Goal: Task Accomplishment & Management: Manage account settings

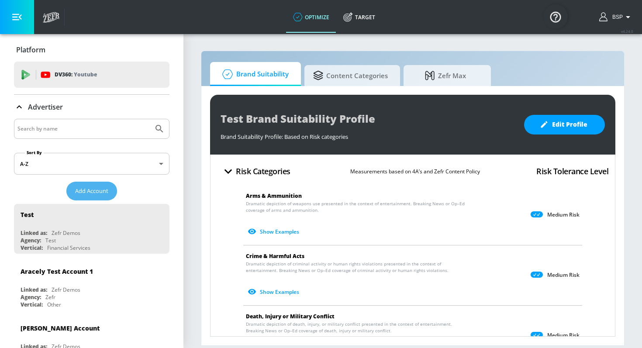
click at [88, 183] on button "Add Account" at bounding box center [91, 191] width 51 height 19
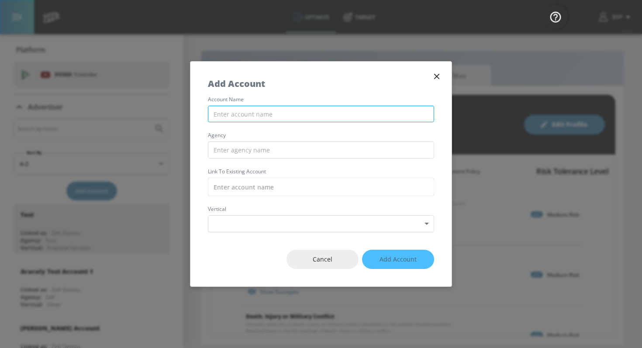
click at [293, 111] on input "text" at bounding box center [321, 114] width 226 height 17
type input "M"
type input "P"
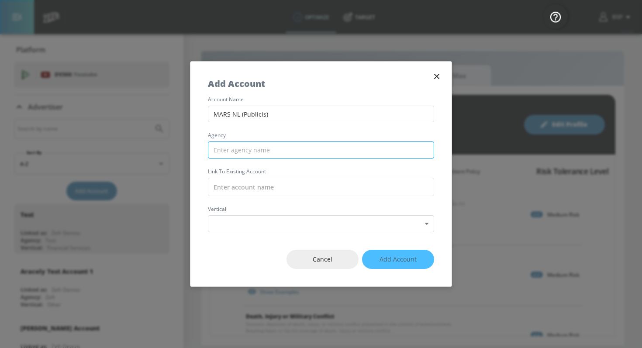
type input "MARS NL (Publicis)"
click at [281, 147] on input "text" at bounding box center [321, 150] width 226 height 17
type input "p"
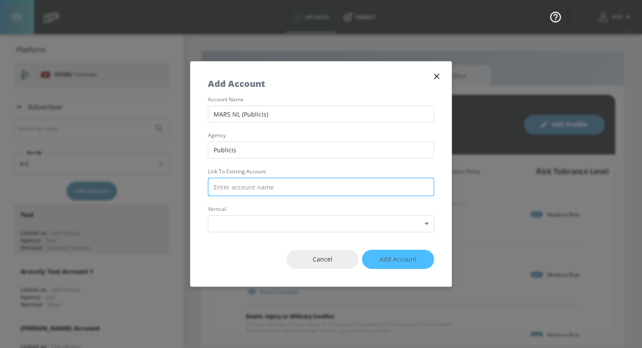
type input "Publicis"
click at [278, 182] on input "text" at bounding box center [321, 187] width 226 height 18
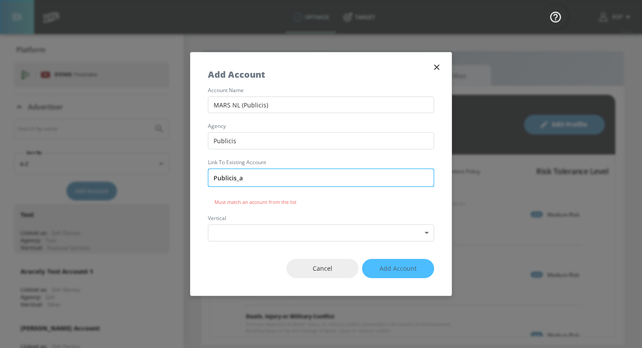
type input "Publicis_ar"
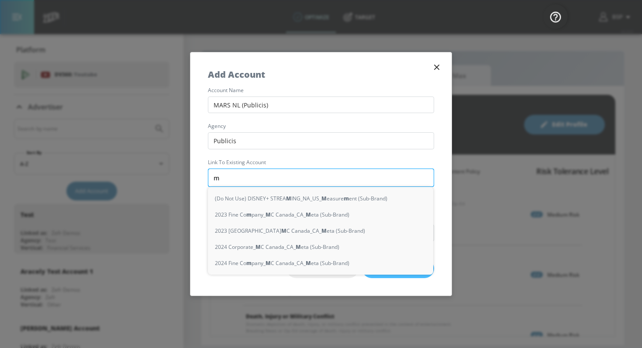
type input "ma"
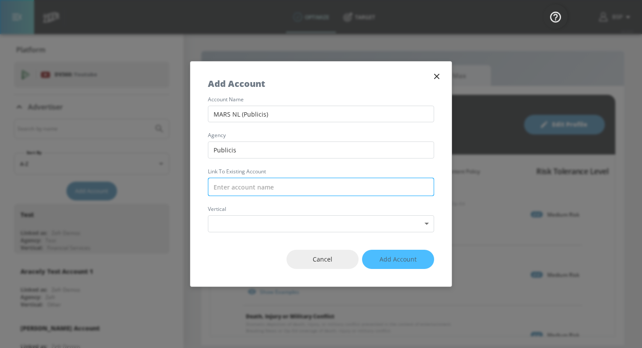
type input "u"
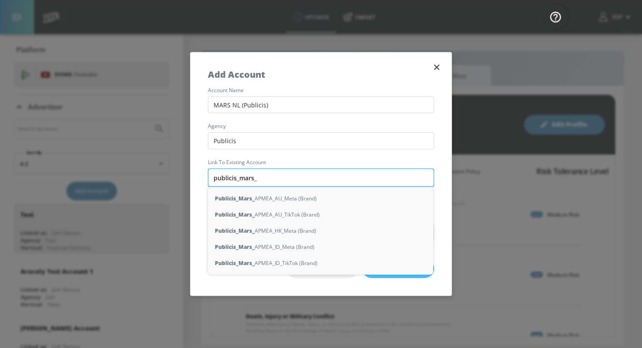
type input "publicis_mars_n"
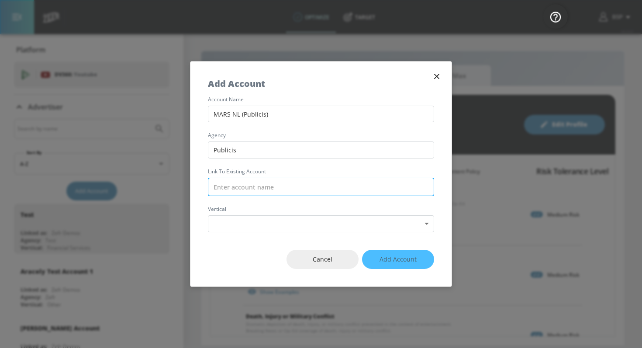
type input "a"
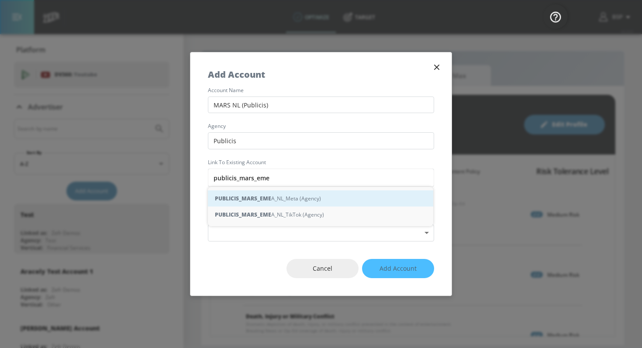
click at [292, 204] on div "PUBLICIS_MARS_EME A_NL_Meta (Agency)" at bounding box center [321, 199] width 226 height 16
type input "PUBLICIS_MARS_EMEA_NL_Meta (Agency)"
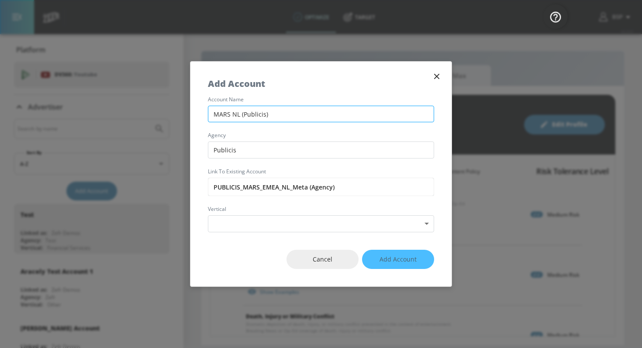
click at [277, 111] on input "MARS NL (Publicis)" at bounding box center [321, 114] width 226 height 17
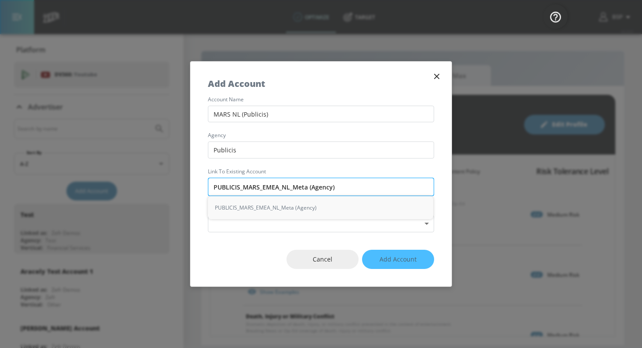
drag, startPoint x: 290, startPoint y: 187, endPoint x: 281, endPoint y: 187, distance: 9.2
click at [281, 187] on input "PUBLICIS_MARS_EMEA_NL_Meta (Agency)" at bounding box center [321, 187] width 226 height 18
drag, startPoint x: 307, startPoint y: 187, endPoint x: 181, endPoint y: 181, distance: 126.0
click at [182, 181] on div "Add Account account name MARS NL (Publicis) agency Publicis Link to Existing Ac…" at bounding box center [321, 174] width 642 height 348
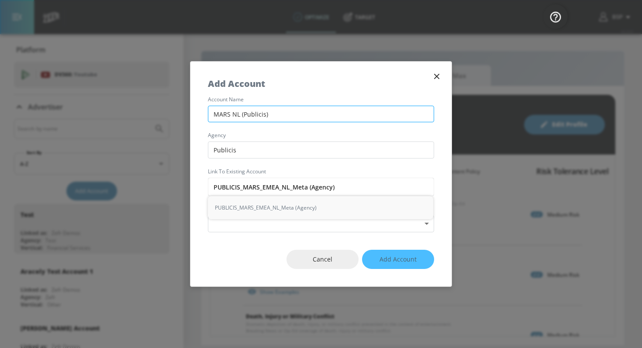
click at [239, 115] on input "MARS NL (Publicis)" at bounding box center [321, 114] width 226 height 17
paste input "PUBLICIS_MARS_EMEA_NL_Meta"
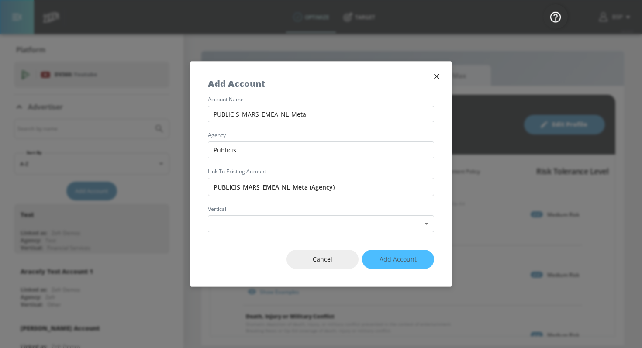
type input "PUBLICIS_MARS_EMEA_NL_Meta"
click at [406, 233] on div "Cancel Add Account" at bounding box center [321, 260] width 261 height 55
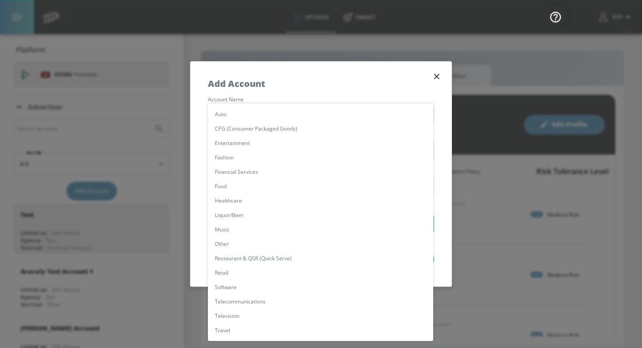
click at [404, 227] on body "optimize Target optimize Target v 4.24.0 BSP Platform DV360: Youtube DV360: You…" at bounding box center [321, 174] width 642 height 348
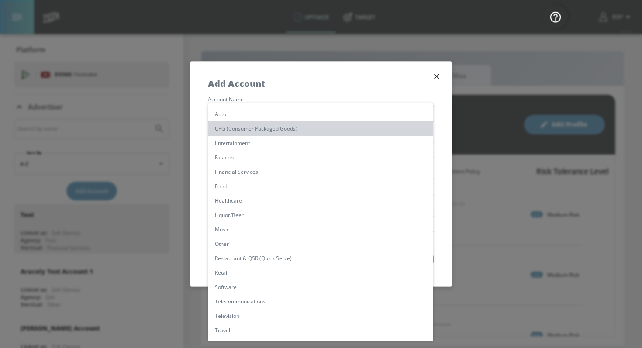
click at [290, 128] on li "CPG (Consumer Packaged Goods)" at bounding box center [321, 128] width 226 height 14
type input "[object Object]"
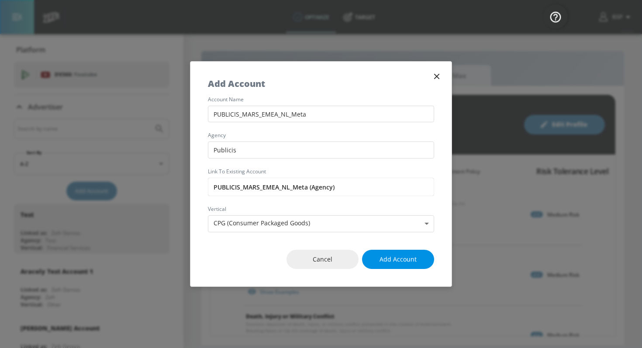
click at [388, 264] on span "Add Account" at bounding box center [398, 259] width 37 height 11
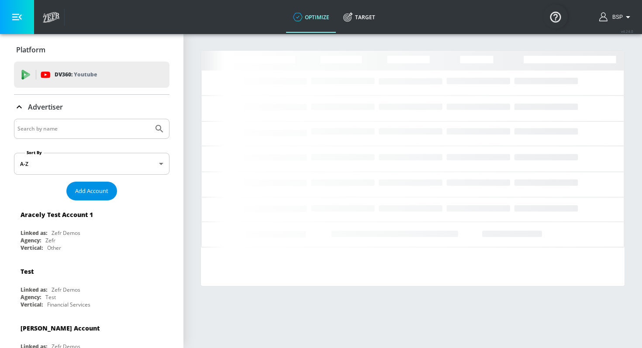
click at [110, 192] on button "Add Account" at bounding box center [91, 191] width 51 height 19
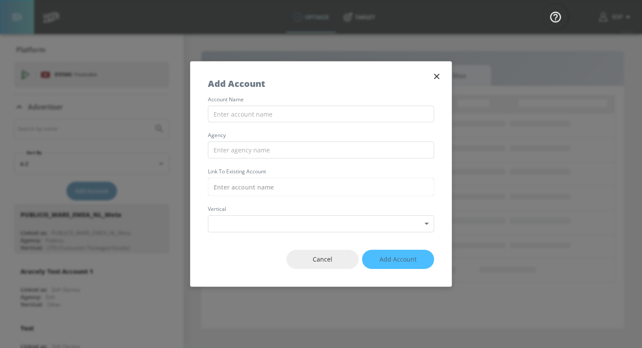
click at [255, 122] on div "account name agency Link to Existing Account vertical Select Vertical ​" at bounding box center [321, 164] width 261 height 135
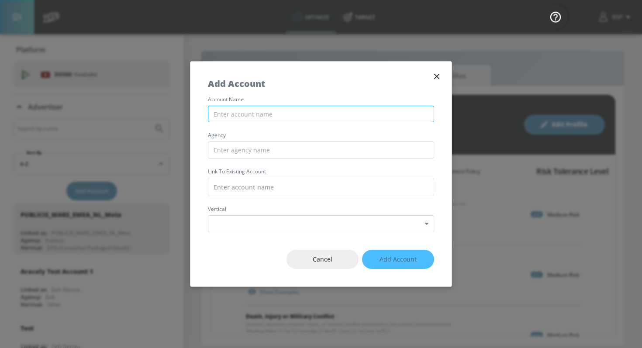
click at [252, 118] on input "text" at bounding box center [321, 114] width 226 height 17
paste input "PUBLICIS_MARS_EMEA_NL_Meta"
click at [277, 120] on input "PUBLICIS_MARS_EMEA_NL_TikTok" at bounding box center [321, 114] width 226 height 17
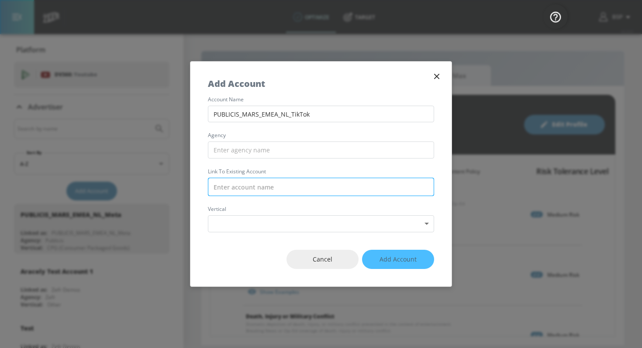
type input "PUBLICIS_MARS_EMEA_NL_TikTok"
click at [253, 189] on input "text" at bounding box center [321, 187] width 226 height 18
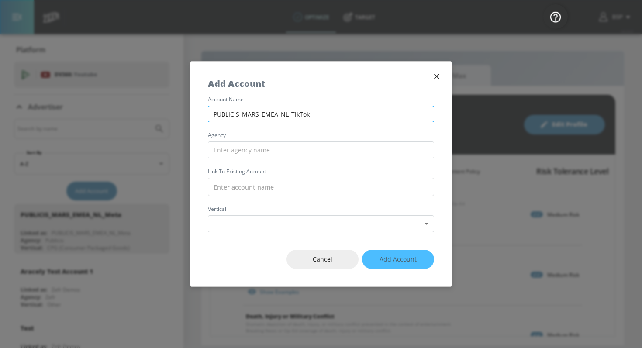
paste input "PUBLICIS_MARS_EMEA_NL_TikTok"
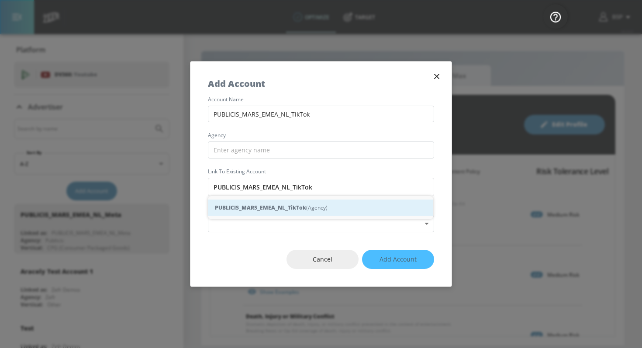
click at [259, 209] on strong "PUBLICIS_MARS_EMEA_NL_TikTok" at bounding box center [260, 207] width 91 height 9
type input "PUBLICIS_MARS_EMEA_NL_TikTok (Agency)"
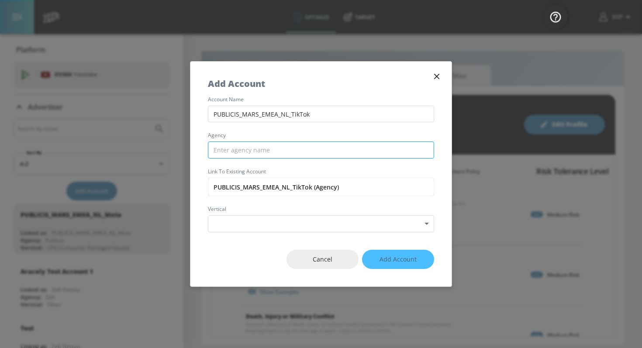
click at [246, 153] on input "text" at bounding box center [321, 150] width 226 height 17
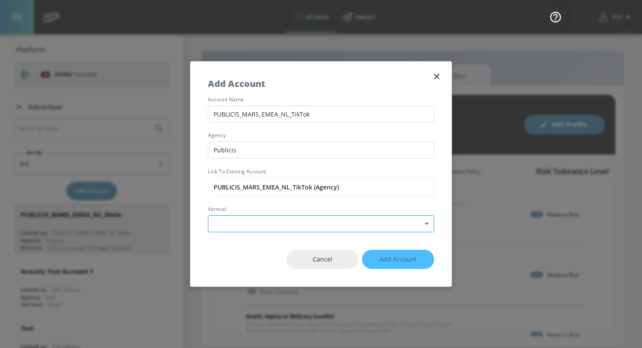
type input "Publicis"
click at [246, 224] on body "optimize Target optimize Target v 4.24.0 BSP Platform DV360: Youtube DV360: You…" at bounding box center [321, 174] width 642 height 348
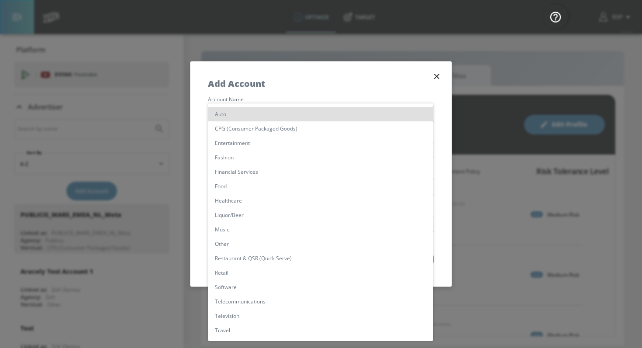
click at [326, 130] on li "CPG (Consumer Packaged Goods)" at bounding box center [321, 128] width 226 height 14
type input "[object Object]"
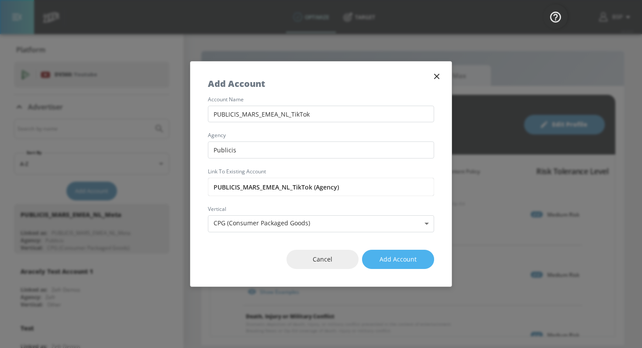
click at [383, 258] on span "Add Account" at bounding box center [398, 259] width 37 height 11
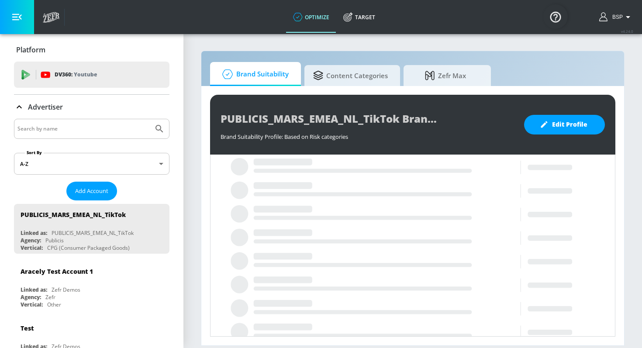
click at [62, 136] on div at bounding box center [92, 129] width 156 height 20
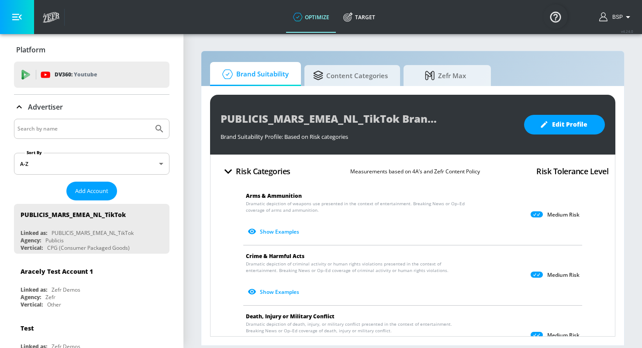
click at [52, 122] on div at bounding box center [92, 129] width 156 height 20
click at [561, 126] on span "Edit Profile" at bounding box center [565, 124] width 46 height 11
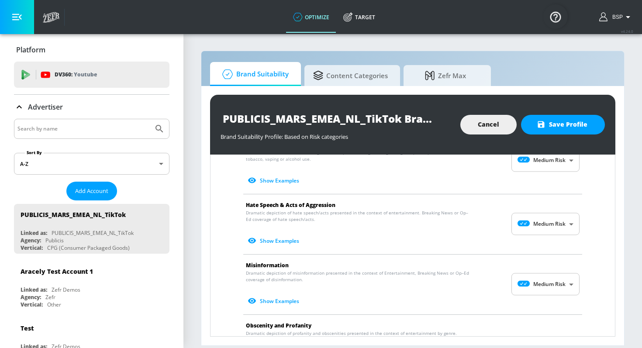
scroll to position [244, 0]
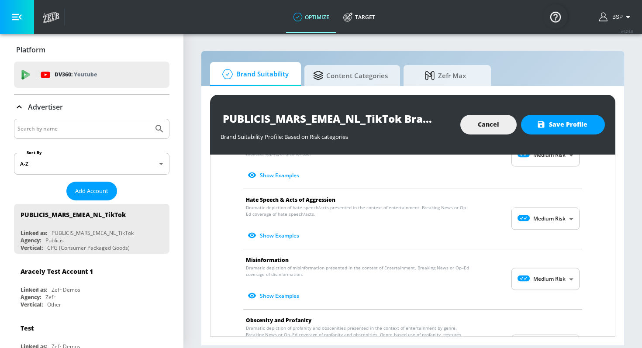
click at [538, 222] on body "optimize Target optimize Target v 4.24.0 BSP Platform DV360: Youtube DV360: You…" at bounding box center [321, 174] width 642 height 348
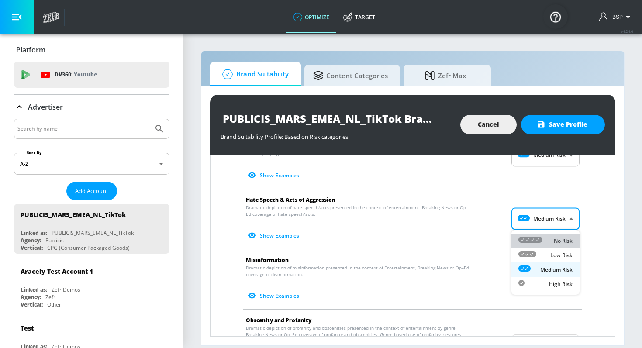
click at [544, 237] on div "No Risk" at bounding box center [546, 240] width 54 height 9
type input "MINIMAL"
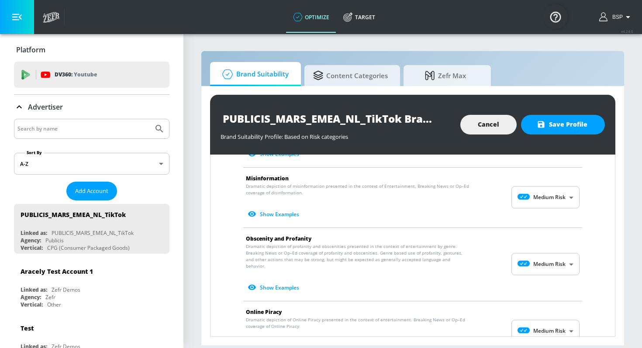
scroll to position [310, 0]
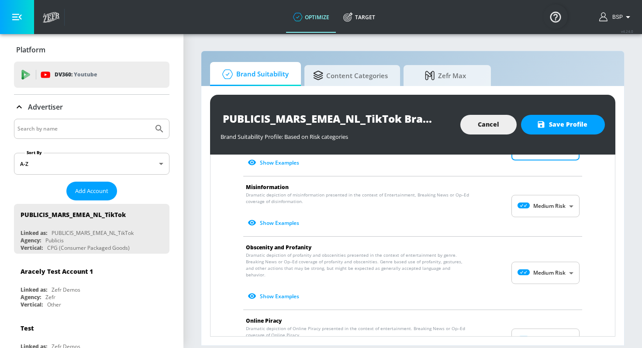
click at [536, 270] on body "optimize Target optimize Target v 4.24.0 BSP Platform DV360: Youtube DV360: You…" at bounding box center [321, 174] width 642 height 348
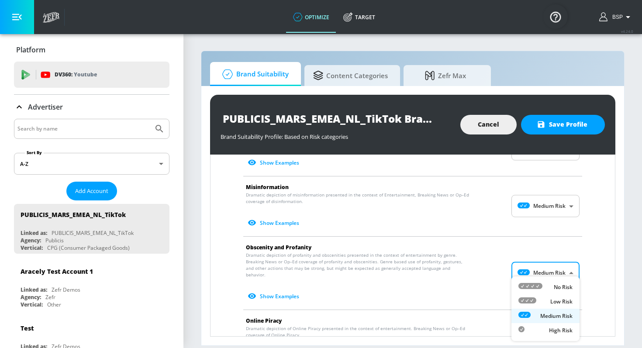
click at [543, 201] on div at bounding box center [321, 174] width 642 height 348
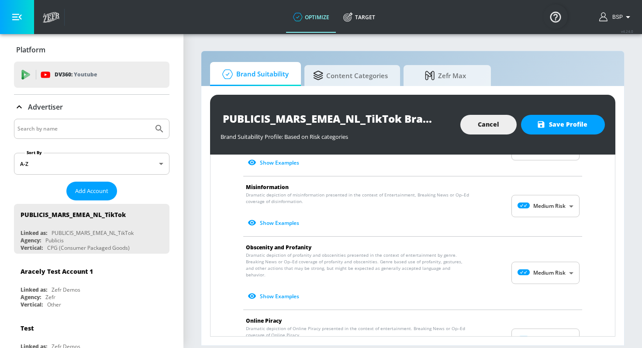
click at [543, 206] on body "optimize Target optimize Target v 4.24.0 BSP Platform DV360: Youtube DV360: You…" at bounding box center [321, 174] width 642 height 348
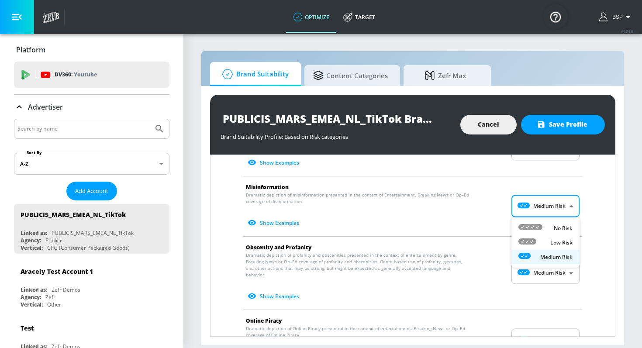
click at [543, 224] on div "No Risk" at bounding box center [546, 228] width 54 height 9
type input "MINIMAL"
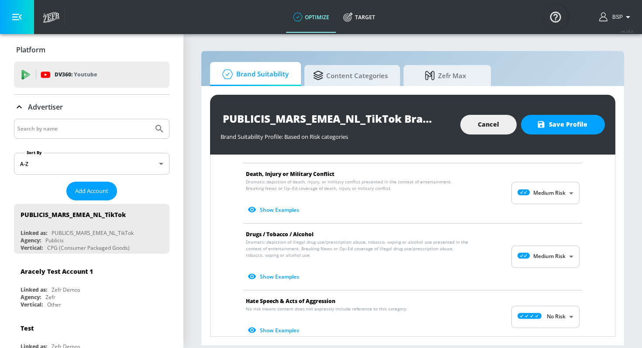
scroll to position [139, 0]
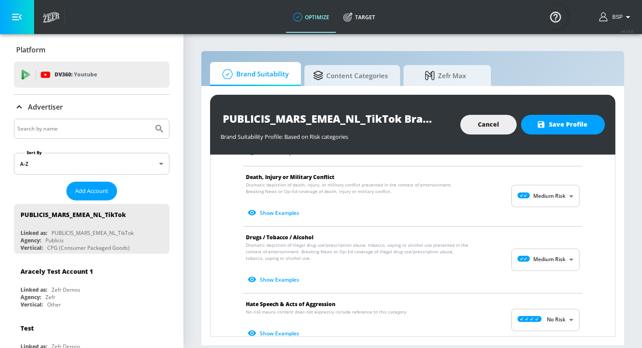
click at [543, 259] on body "optimize Target optimize Target v 4.24.0 BSP Platform DV360: Youtube DV360: You…" at bounding box center [321, 174] width 642 height 348
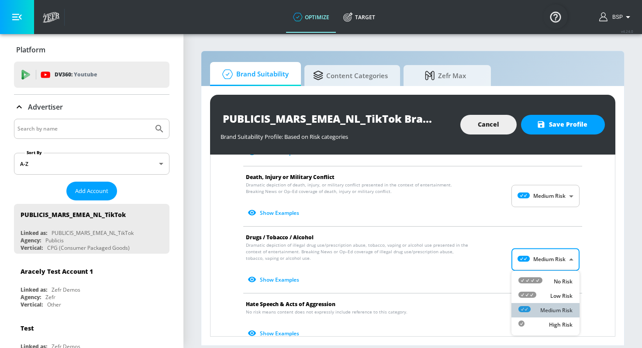
click at [545, 308] on p "Medium Risk" at bounding box center [557, 311] width 32 height 8
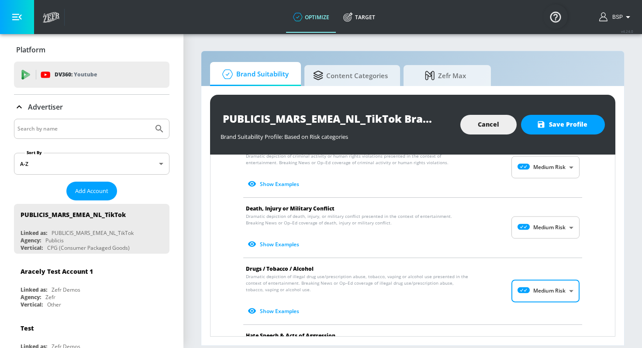
scroll to position [0, 0]
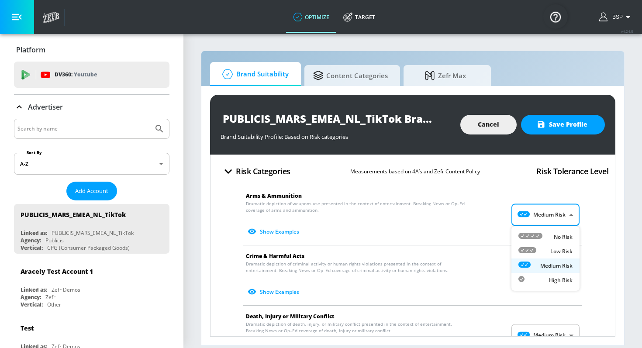
click at [529, 208] on body "optimize Target optimize Target v 4.24.0 BSP Platform DV360: Youtube DV360: You…" at bounding box center [321, 174] width 642 height 348
click at [534, 250] on icon at bounding box center [528, 250] width 18 height 6
type input "LOW"
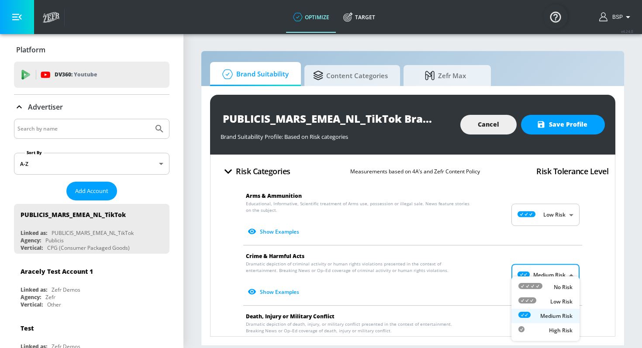
click at [545, 272] on body "optimize Target optimize Target v 4.24.0 BSP Platform DV360: Youtube DV360: You…" at bounding box center [321, 174] width 642 height 348
click at [545, 299] on div "Low Risk" at bounding box center [546, 301] width 54 height 9
type input "LOW"
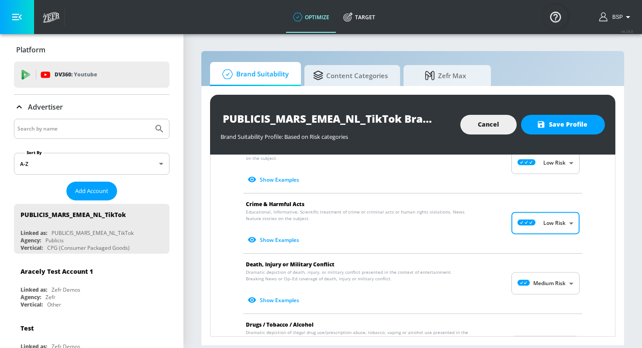
scroll to position [69, 0]
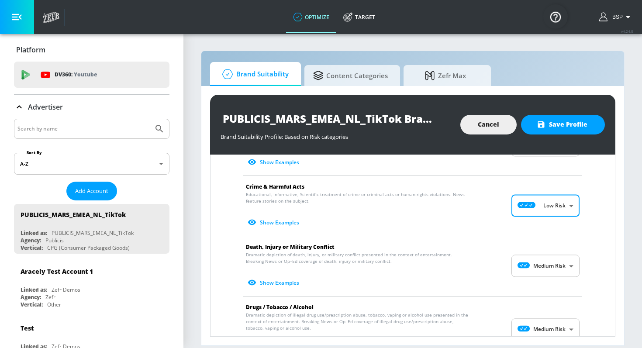
click at [540, 269] on body "optimize Target optimize Target v 4.24.0 BSP Platform DV360: Youtube DV360: You…" at bounding box center [321, 174] width 642 height 348
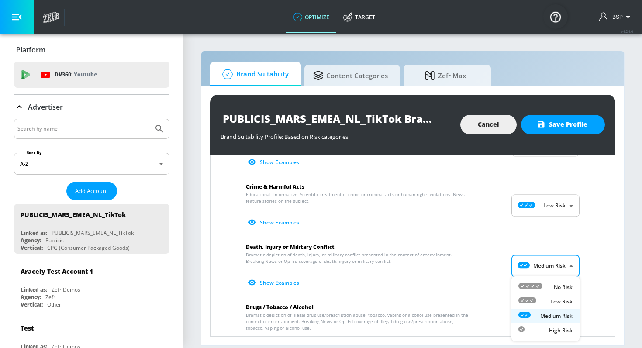
click at [535, 299] on icon at bounding box center [528, 301] width 18 height 6
type input "LOW"
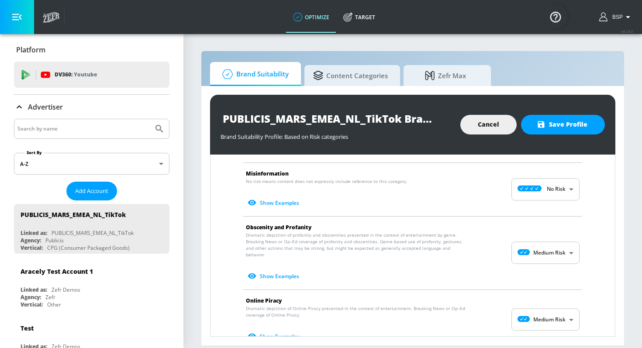
scroll to position [365, 0]
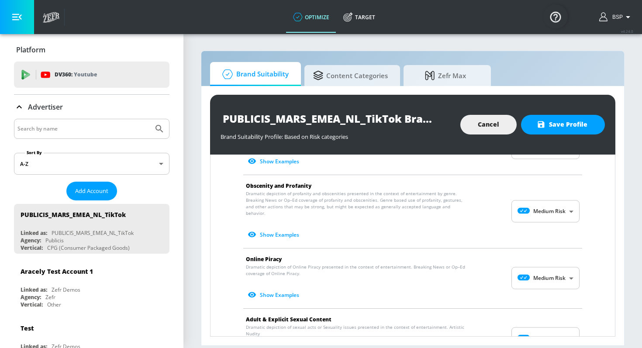
click at [543, 272] on body "optimize Target optimize Target v 4.24.0 BSP Platform DV360: Youtube DV360: You…" at bounding box center [321, 174] width 642 height 348
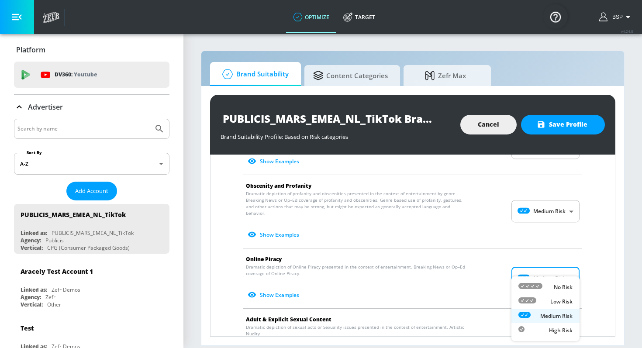
click at [538, 301] on div "Low Risk" at bounding box center [546, 301] width 54 height 9
type input "LOW"
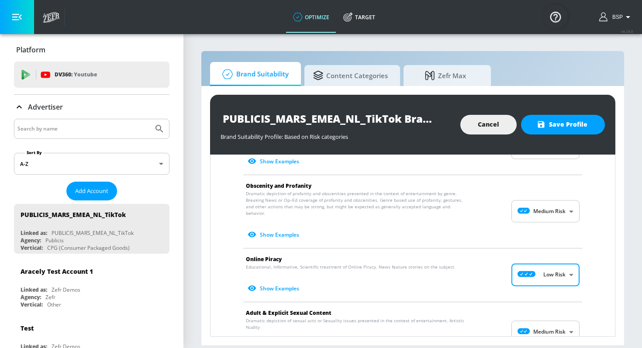
scroll to position [414, 0]
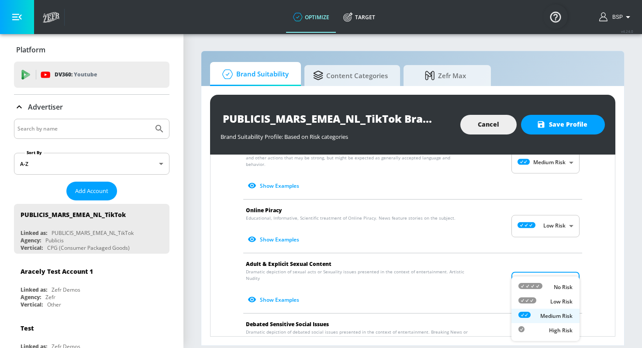
click at [543, 276] on body "optimize Target optimize Target v 4.24.0 BSP Platform DV360: Youtube DV360: You…" at bounding box center [321, 174] width 642 height 348
click at [531, 305] on div at bounding box center [528, 301] width 18 height 9
type input "LOW"
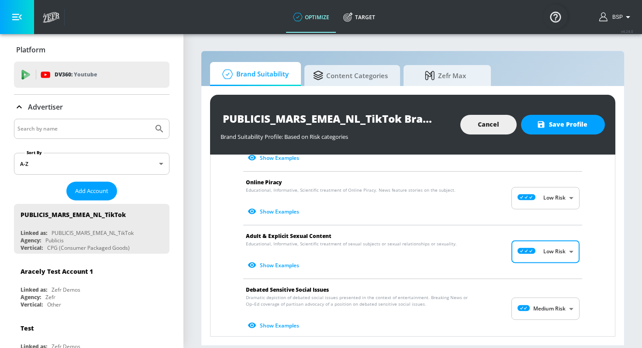
scroll to position [448, 0]
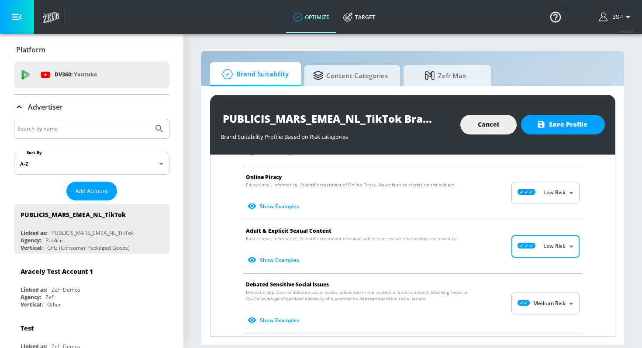
click at [531, 301] on body "optimize Target optimize Target v 4.24.0 BSP Platform DV360: Youtube DV360: You…" at bounding box center [321, 174] width 642 height 348
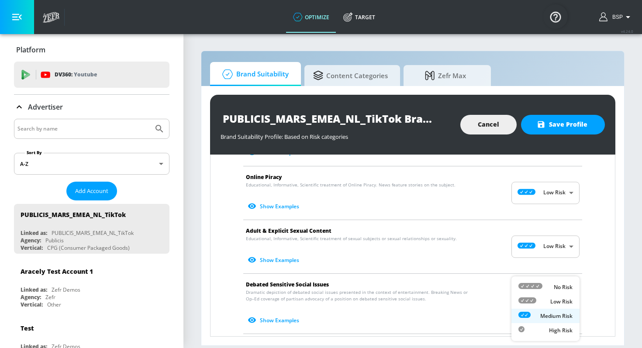
click at [531, 302] on icon at bounding box center [528, 301] width 18 height 6
type input "LOW"
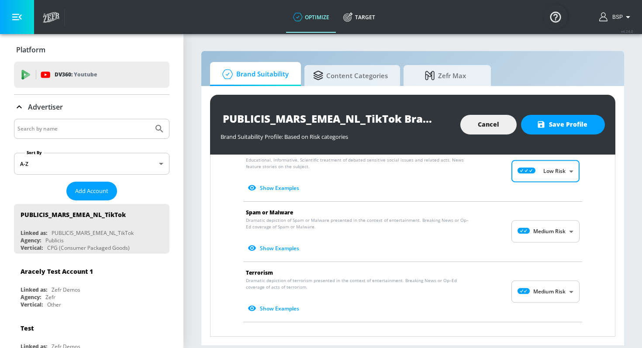
scroll to position [591, 0]
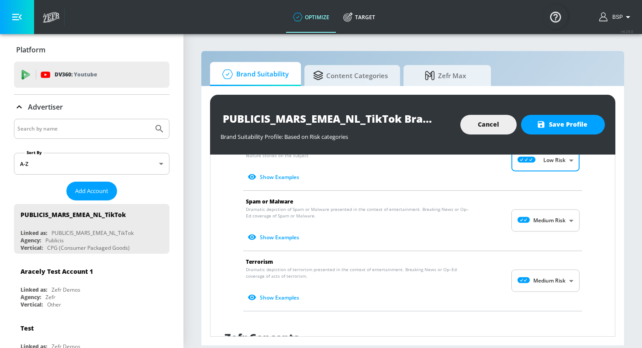
click at [535, 211] on body "optimize Target optimize Target v 4.24.0 BSP Platform DV360: Youtube DV360: You…" at bounding box center [321, 174] width 642 height 348
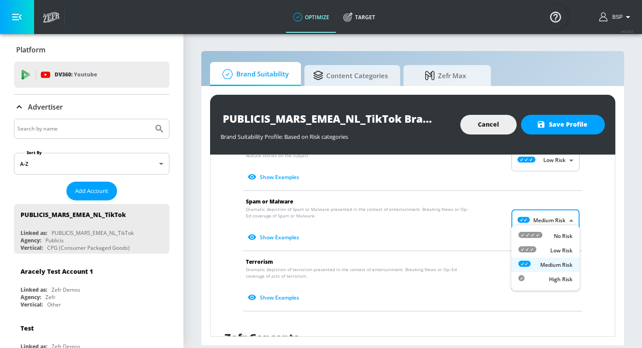
click at [529, 245] on li "Low Risk" at bounding box center [546, 250] width 68 height 14
type input "LOW"
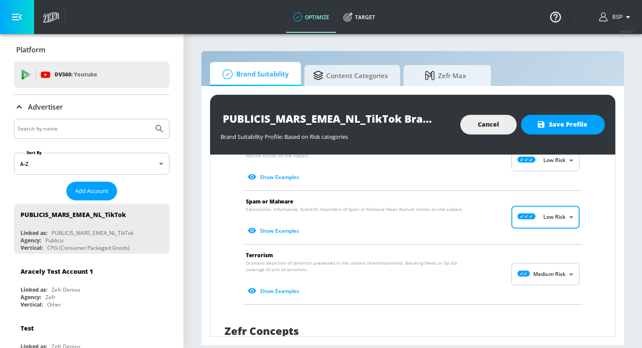
click at [528, 272] on body "optimize Target optimize Target v 4.24.0 BSP Platform DV360: Youtube DV360: You…" at bounding box center [321, 174] width 642 height 348
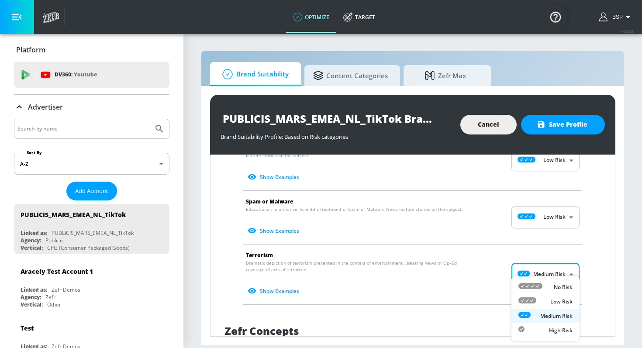
click at [524, 297] on li "Low Risk" at bounding box center [546, 302] width 68 height 14
type input "LOW"
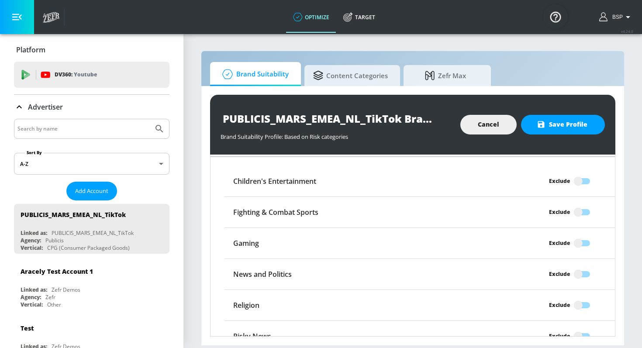
scroll to position [777, 0]
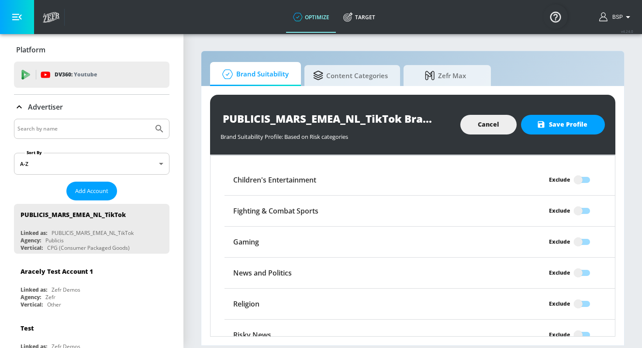
click at [578, 265] on input "Exclude" at bounding box center [579, 273] width 50 height 17
checkbox input "true"
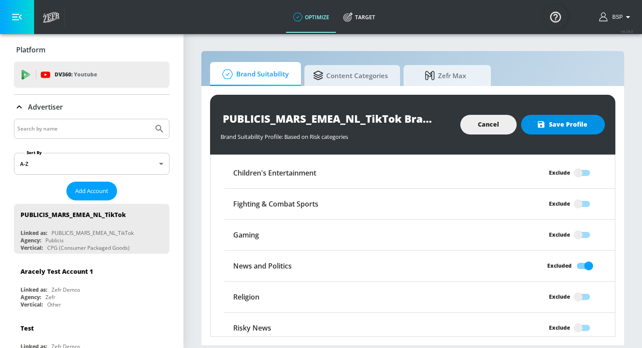
click at [563, 128] on span "Save Profile" at bounding box center [563, 124] width 49 height 11
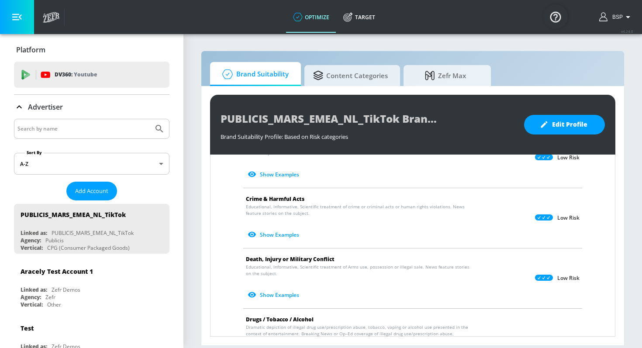
scroll to position [0, 0]
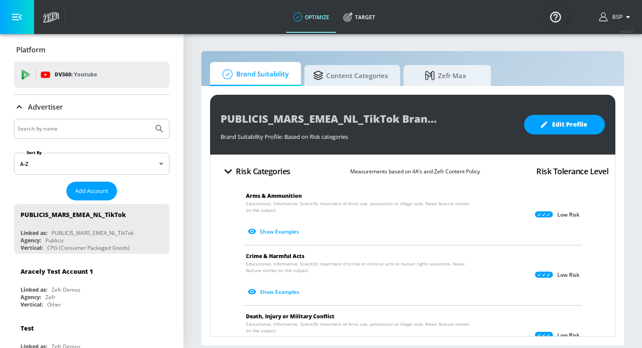
click at [74, 135] on div at bounding box center [92, 129] width 156 height 20
click at [71, 128] on input "Search by name" at bounding box center [83, 128] width 132 height 11
paste input "PUBLICIS_MARS_EMEA_NL_TikTok"
type input "PUBLICIS_MARS_EMEA_NL_META"
click at [150, 119] on button "Submit Search" at bounding box center [159, 128] width 19 height 19
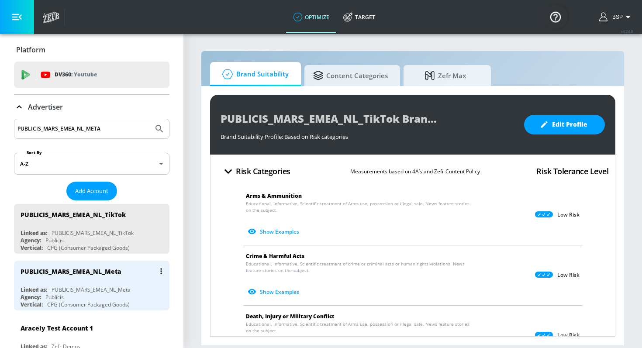
click at [106, 267] on div "PUBLICIS_MARS_EMEA_NL_Meta" at bounding box center [71, 271] width 101 height 8
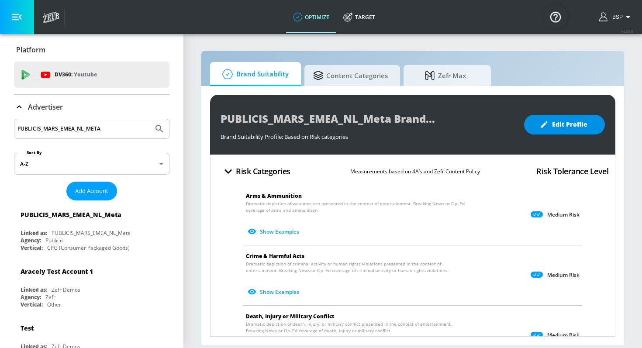
click at [567, 128] on span "Edit Profile" at bounding box center [565, 124] width 46 height 11
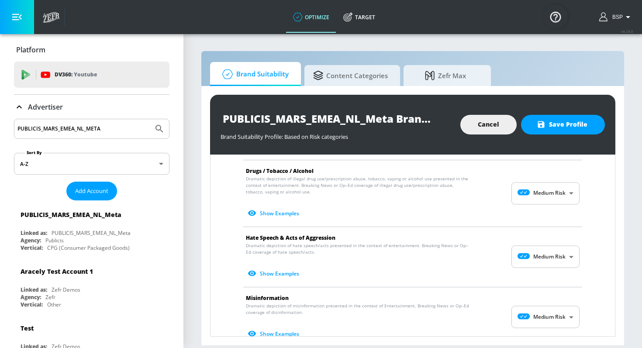
scroll to position [216, 0]
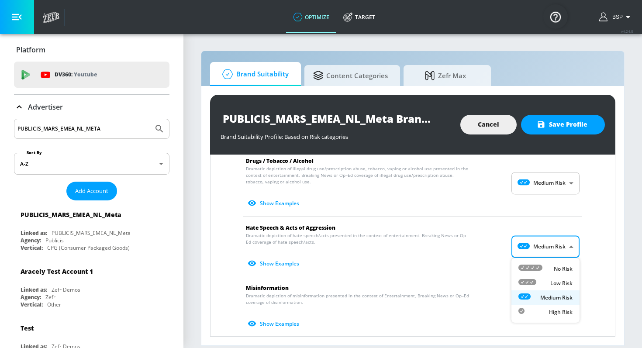
click at [532, 246] on body "optimize Target optimize Target v 4.24.0 BSP Platform DV360: Youtube DV360: You…" at bounding box center [321, 174] width 642 height 348
click at [529, 265] on icon at bounding box center [531, 268] width 24 height 6
type input "MINIMAL"
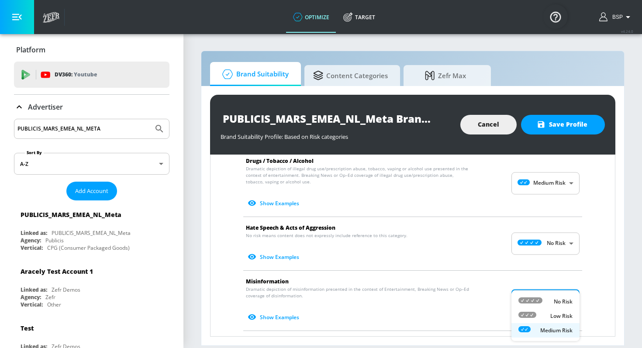
click at [530, 296] on body "optimize Target optimize Target v 4.24.0 BSP Platform DV360: Youtube DV360: You…" at bounding box center [321, 174] width 642 height 348
click at [534, 302] on icon at bounding box center [531, 301] width 24 height 6
type input "MINIMAL"
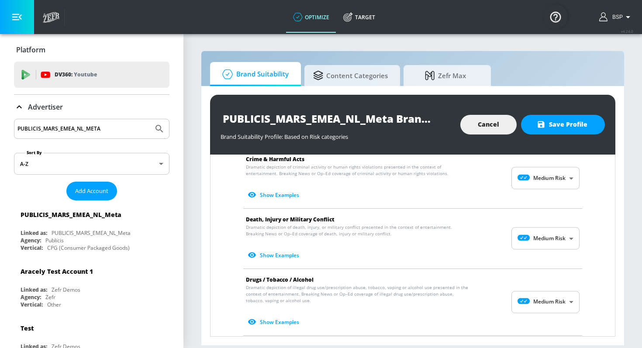
scroll to position [0, 0]
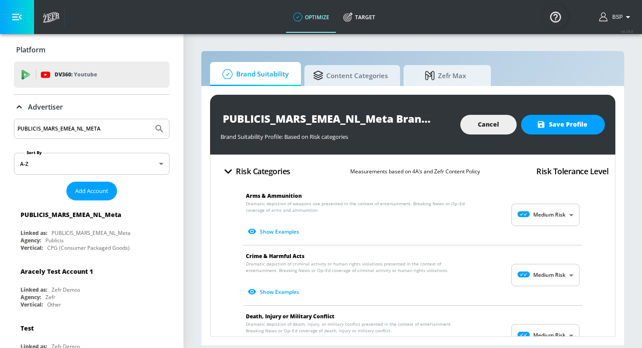
click at [528, 216] on body "optimize Target optimize Target v 4.24.0 BSP Platform DV360: Youtube DV360: You…" at bounding box center [321, 174] width 642 height 348
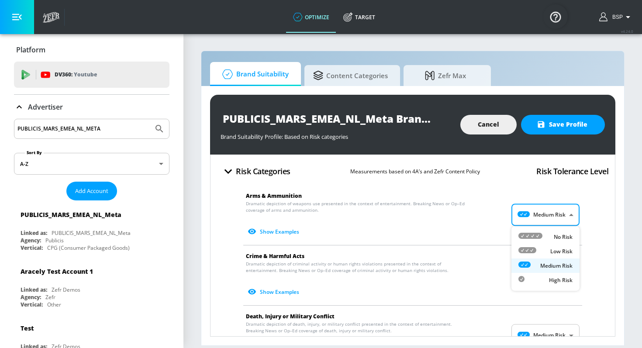
click at [529, 253] on icon at bounding box center [528, 250] width 18 height 6
type input "LOW"
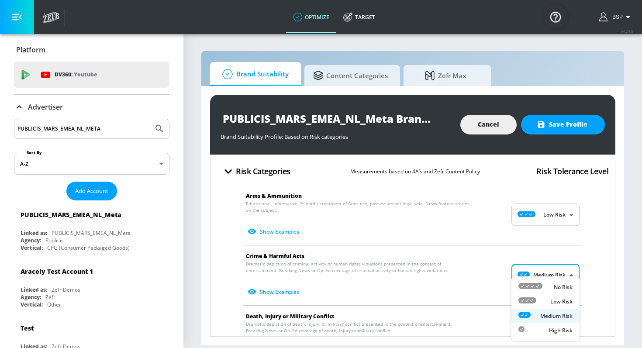
click at [513, 279] on body "optimize Target optimize Target v 4.24.0 BSP Platform DV360: Youtube DV360: You…" at bounding box center [321, 174] width 642 height 348
click at [531, 299] on icon at bounding box center [528, 301] width 18 height 6
type input "LOW"
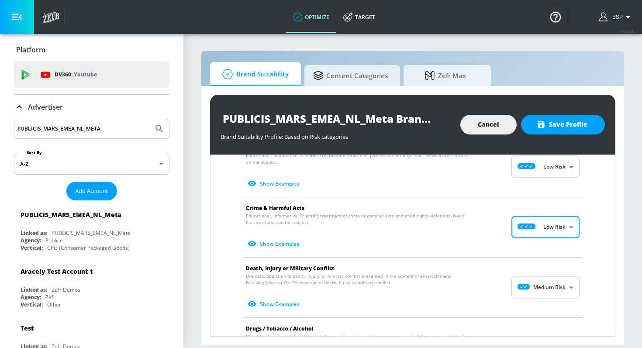
scroll to position [82, 0]
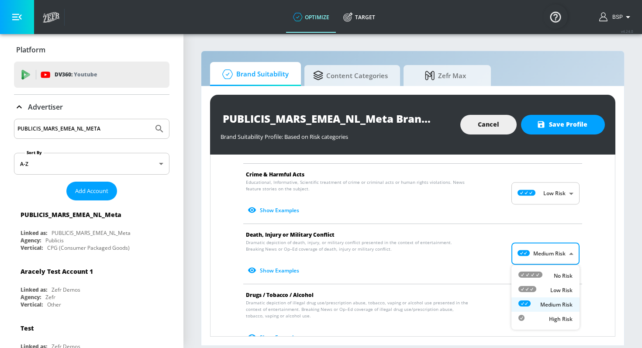
click at [530, 258] on body "optimize Target optimize Target v 4.24.0 BSP Platform DV360: Youtube DV360: You…" at bounding box center [321, 174] width 642 height 348
click at [530, 285] on li "Low Risk" at bounding box center [546, 290] width 68 height 14
type input "LOW"
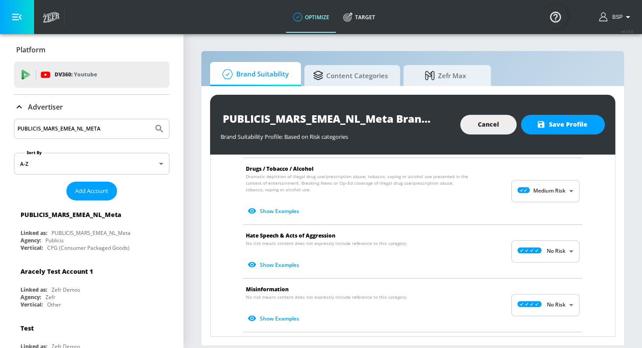
scroll to position [194, 0]
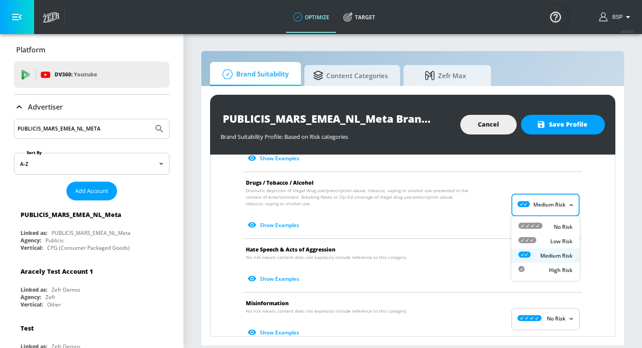
click at [535, 212] on body "optimize Target optimize Target v 4.24.0 BSP Platform DV360: Youtube DV360: You…" at bounding box center [321, 174] width 642 height 348
click at [542, 254] on p "Medium Risk" at bounding box center [557, 256] width 32 height 8
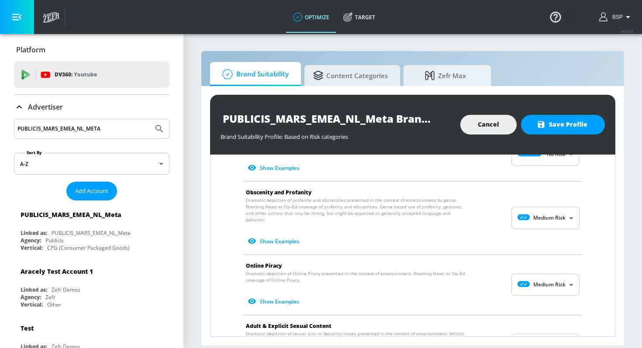
scroll to position [380, 0]
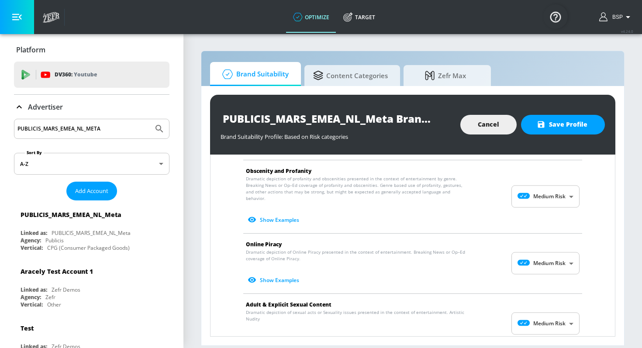
click at [535, 275] on span "Show Examples" at bounding box center [406, 280] width 320 height 14
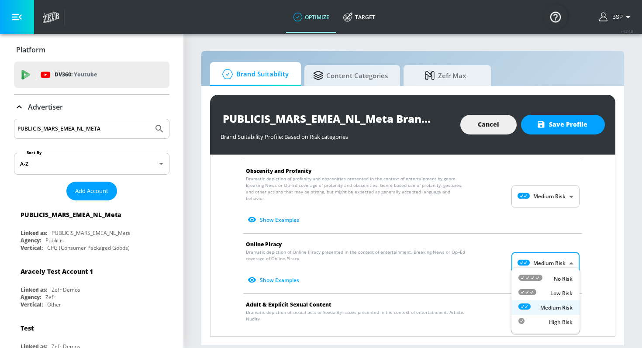
click at [539, 257] on body "optimize Target optimize Target v 4.24.0 BSP Platform DV360: Youtube DV360: You…" at bounding box center [321, 174] width 642 height 348
click at [536, 276] on icon at bounding box center [531, 278] width 24 height 6
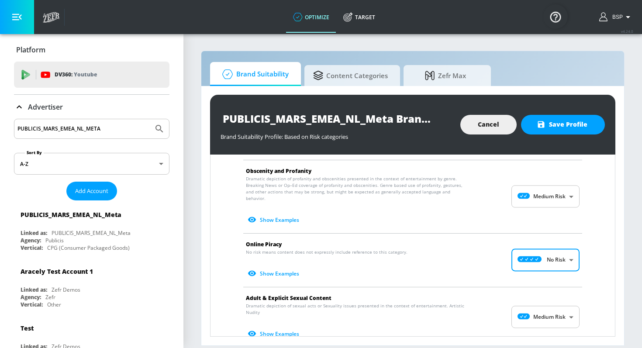
scroll to position [416, 0]
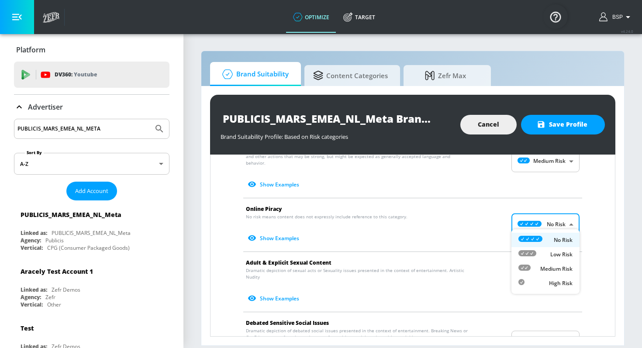
click at [547, 218] on body "optimize Target optimize Target v 4.24.0 BSP Platform DV360: Youtube DV360: You…" at bounding box center [321, 174] width 642 height 348
click at [544, 252] on div "Low Risk" at bounding box center [546, 254] width 54 height 9
type input "LOW"
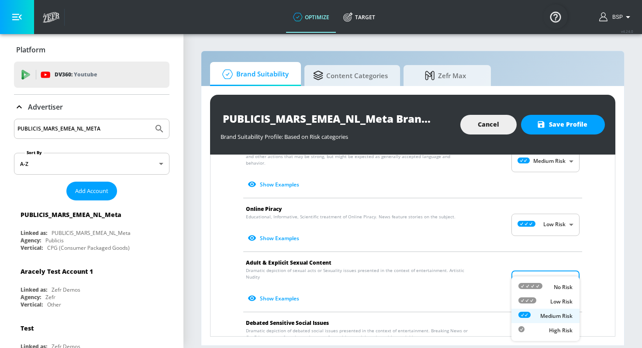
click at [536, 271] on body "optimize Target optimize Target v 4.24.0 BSP Platform DV360: Youtube DV360: You…" at bounding box center [321, 174] width 642 height 348
click at [533, 296] on li "Low Risk" at bounding box center [546, 302] width 68 height 14
type input "LOW"
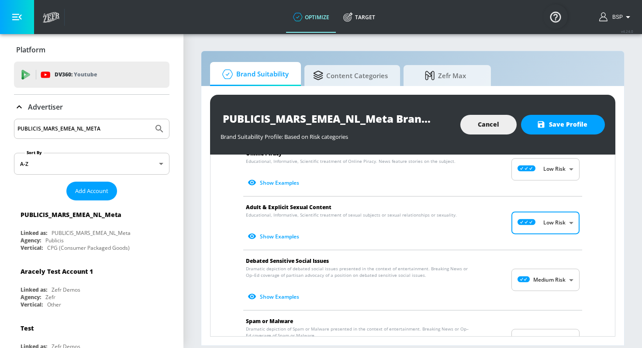
scroll to position [510, 0]
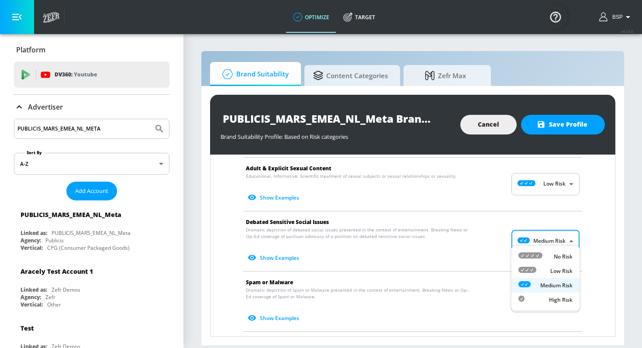
click at [555, 238] on body "optimize Target optimize Target v 4.24.0 BSP Platform DV360: Youtube DV360: You…" at bounding box center [321, 174] width 642 height 348
click at [551, 268] on p "Low Risk" at bounding box center [562, 271] width 22 height 8
type input "LOW"
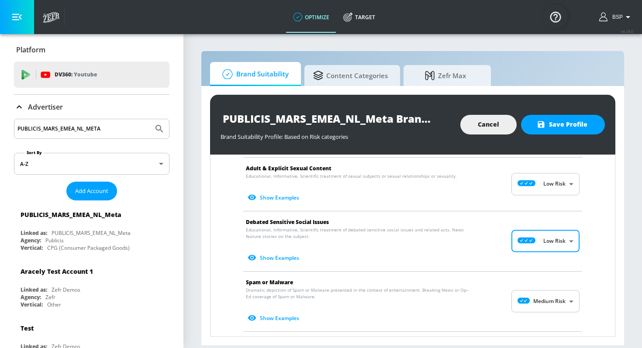
scroll to position [534, 0]
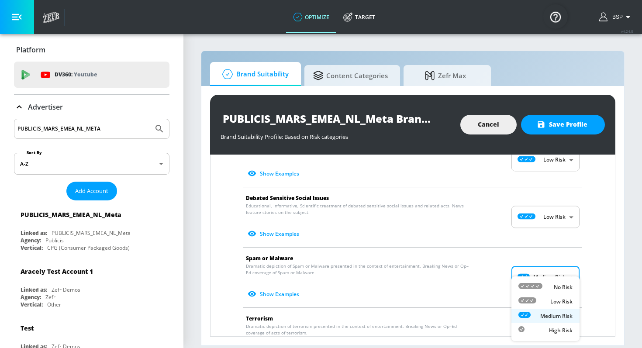
click at [551, 268] on body "optimize Target optimize Target v 4.24.0 BSP Platform DV360: Youtube DV360: You…" at bounding box center [321, 174] width 642 height 348
click at [536, 299] on icon at bounding box center [528, 301] width 18 height 6
type input "LOW"
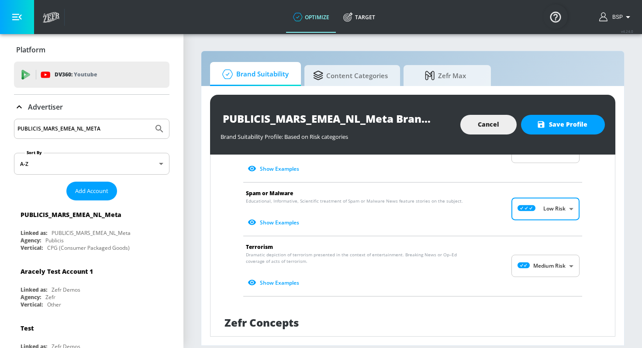
scroll to position [642, 0]
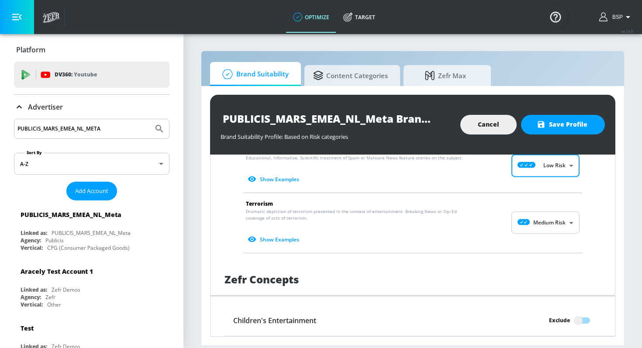
click at [535, 219] on body "optimize Target optimize Target v 4.24.0 BSP Platform DV360: Youtube DV360: You…" at bounding box center [321, 174] width 642 height 348
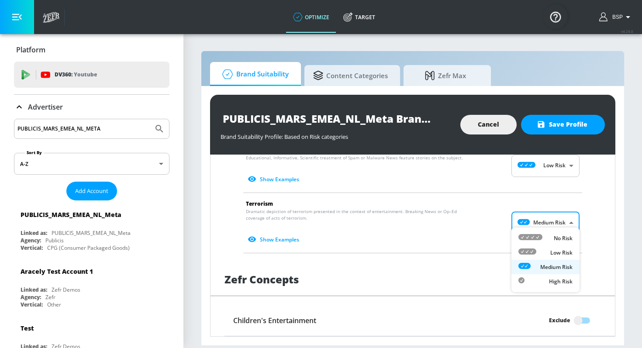
click at [532, 247] on li "Low Risk" at bounding box center [546, 253] width 68 height 14
type input "LOW"
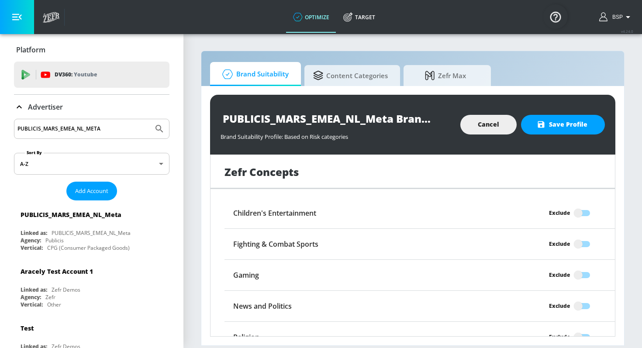
scroll to position [747, 0]
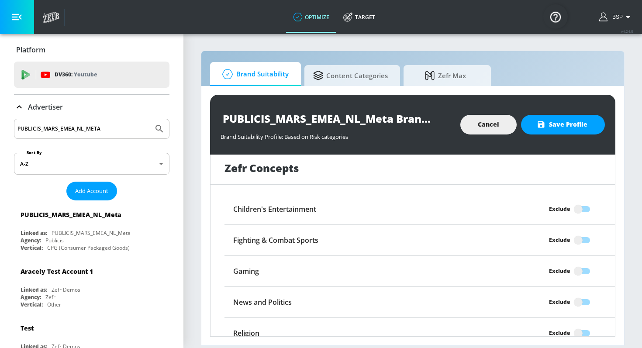
click at [582, 295] on input "Exclude" at bounding box center [579, 302] width 50 height 17
checkbox input "true"
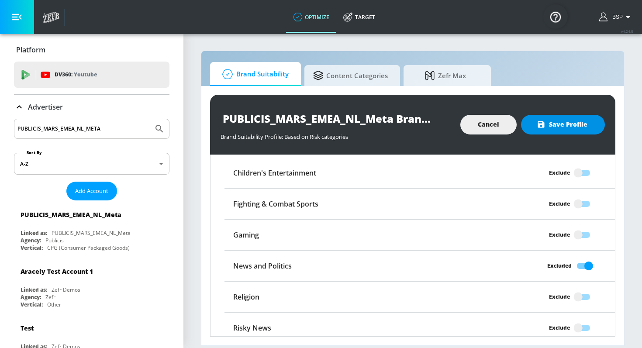
click at [545, 123] on icon "button" at bounding box center [541, 124] width 7 height 7
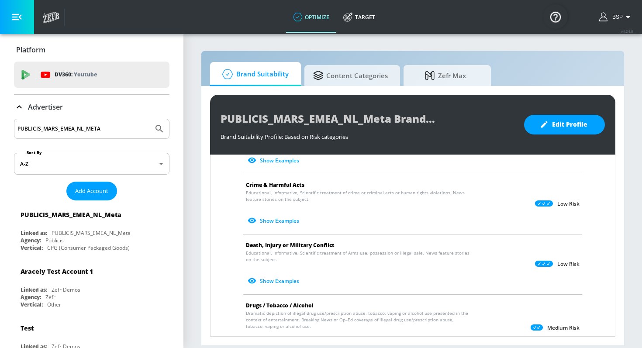
scroll to position [0, 0]
